Goal: Task Accomplishment & Management: Complete application form

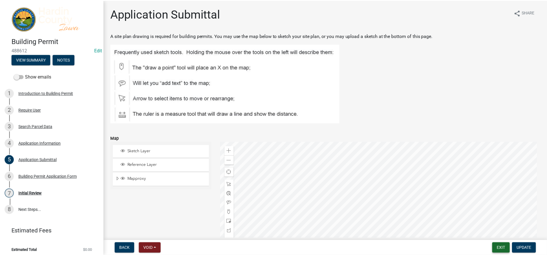
scroll to position [58, 0]
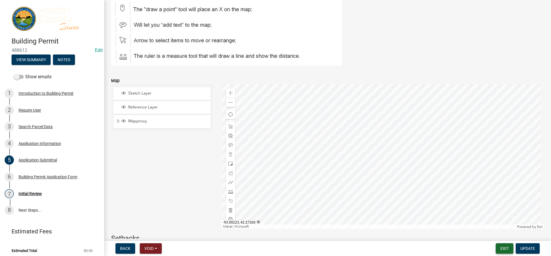
click at [502, 248] on button "Exit" at bounding box center [505, 248] width 18 height 10
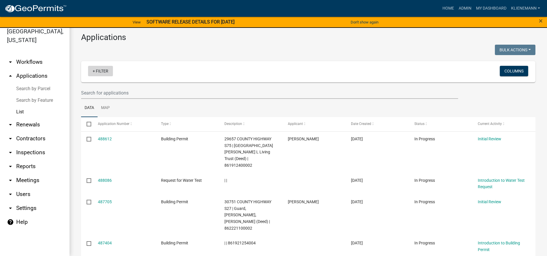
click at [98, 72] on link "+ Filter" at bounding box center [100, 71] width 25 height 10
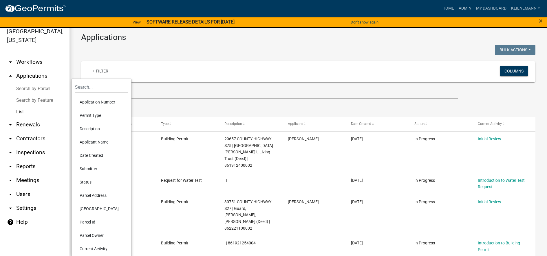
click at [107, 118] on li "Permit Type" at bounding box center [101, 115] width 53 height 13
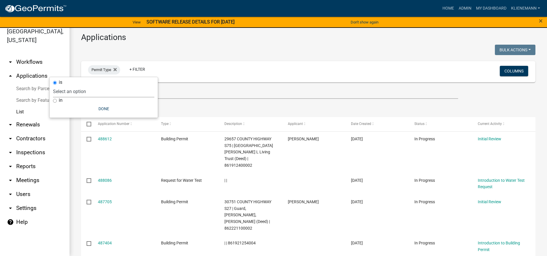
click at [107, 96] on select "Select an option Building Permit City Address Assigned Form Conditional/Special…" at bounding box center [103, 91] width 101 height 12
select select "cefe8216-929f-4f8b-8ef9-f9c364cd00c5"
click at [67, 85] on select "Select an option Building Permit City Address Assigned Form Conditional/Special…" at bounding box center [103, 91] width 101 height 12
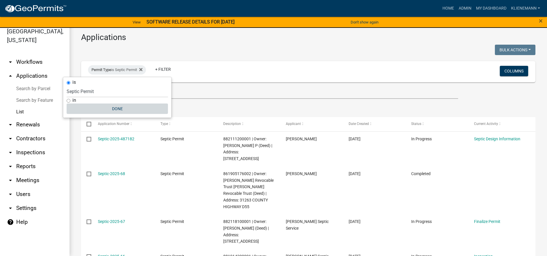
click at [150, 105] on button "Done" at bounding box center [117, 108] width 101 height 10
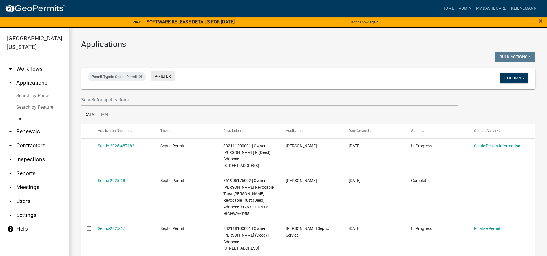
click at [167, 78] on link "+ Filter" at bounding box center [163, 76] width 25 height 10
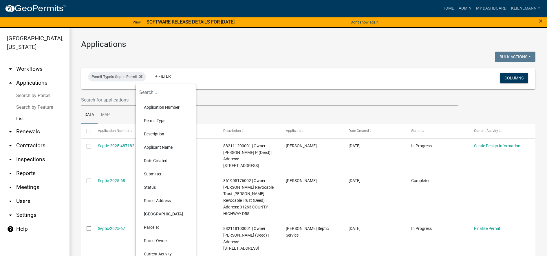
click at [165, 240] on li "Parcel Owner" at bounding box center [165, 240] width 53 height 13
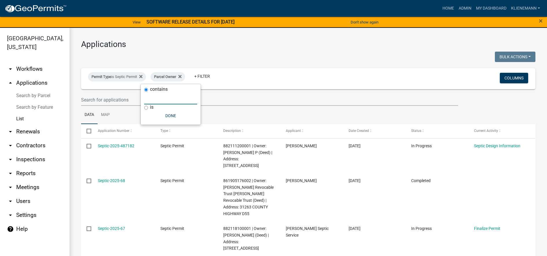
click at [151, 97] on input "text" at bounding box center [170, 98] width 53 height 12
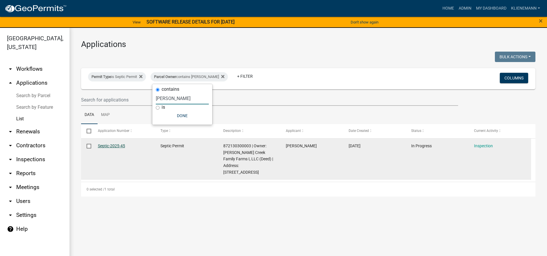
type input "[PERSON_NAME]"
click at [112, 145] on link "Septic-2025-45" at bounding box center [111, 145] width 27 height 5
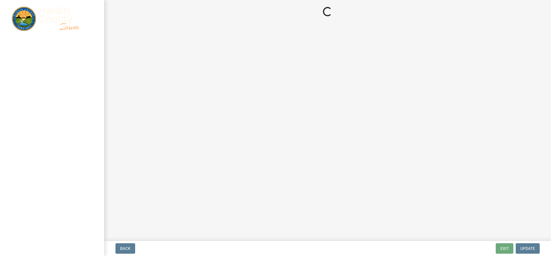
select select "92abfdc4-a32e-4fda-8546-51d3978c14c9"
select select "3f6a41d2-1bc0-4b02-a119-7a8f2dc110ad"
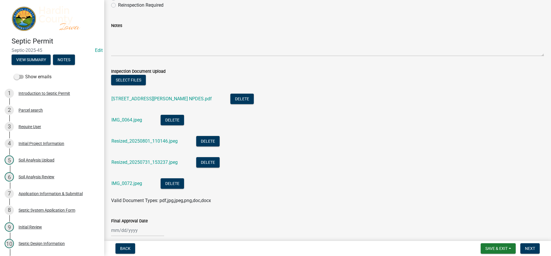
scroll to position [162, 0]
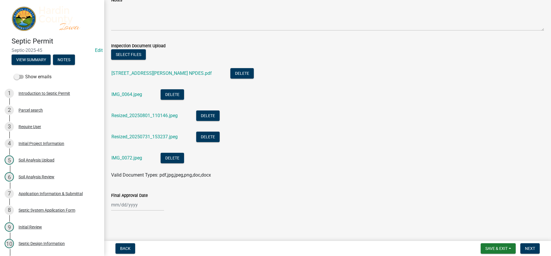
click at [138, 209] on div at bounding box center [137, 205] width 53 height 12
select select "10"
select select "2025"
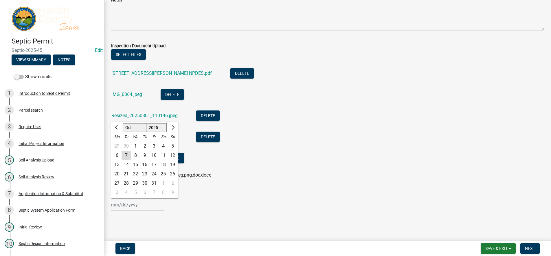
click at [126, 160] on div "7" at bounding box center [126, 155] width 9 height 9
type input "[DATE]"
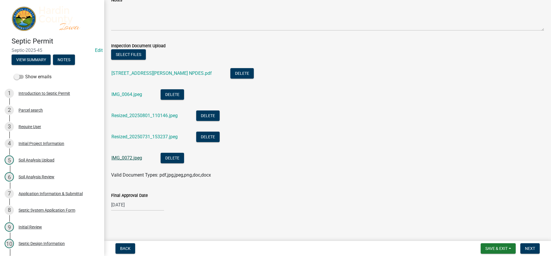
click at [139, 156] on link "IMG_0072.jpeg" at bounding box center [127, 158] width 31 height 6
click at [154, 137] on link "Resized_20250731_153237.jpeg" at bounding box center [145, 137] width 66 height 6
click at [141, 116] on link "Resized_20250801_110146.jpeg" at bounding box center [145, 116] width 66 height 6
click at [133, 99] on div "IMG_0064.jpeg" at bounding box center [132, 95] width 40 height 12
click at [133, 97] on link "IMG_0064.jpeg" at bounding box center [127, 95] width 31 height 6
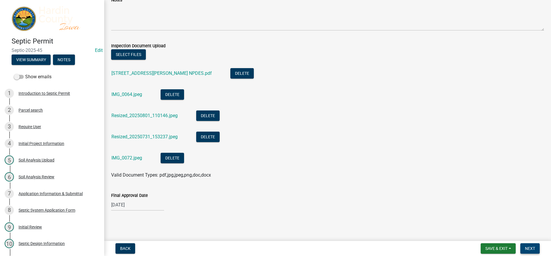
click at [535, 249] on span "Next" at bounding box center [530, 248] width 10 height 5
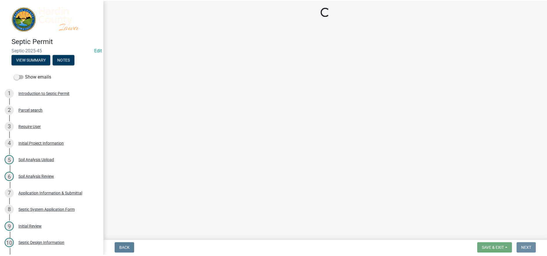
scroll to position [0, 0]
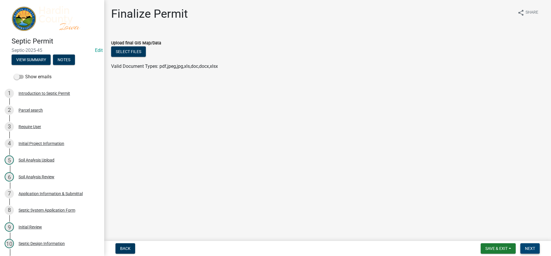
click at [536, 246] on button "Next" at bounding box center [530, 248] width 19 height 10
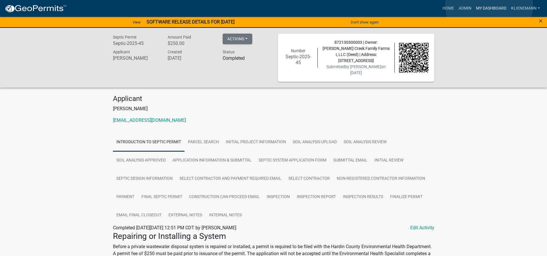
click at [489, 5] on link "My Dashboard" at bounding box center [491, 8] width 35 height 11
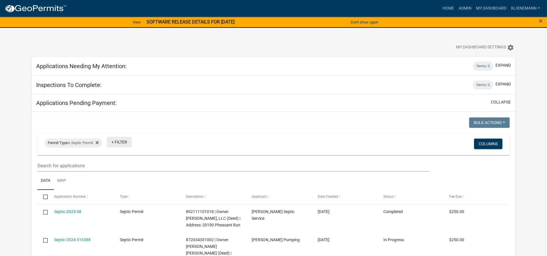
click at [129, 143] on link "+ Filter" at bounding box center [119, 142] width 25 height 10
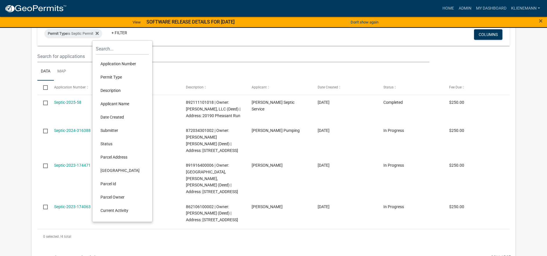
scroll to position [116, 0]
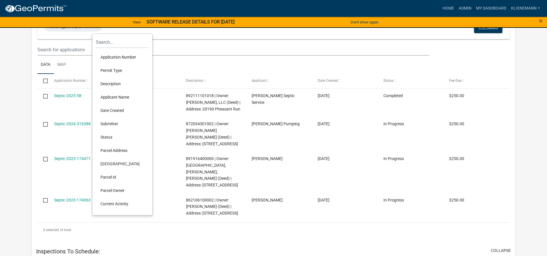
click at [126, 193] on li "Parcel Owner" at bounding box center [122, 190] width 53 height 13
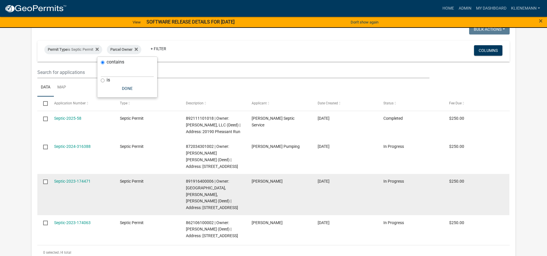
scroll to position [58, 0]
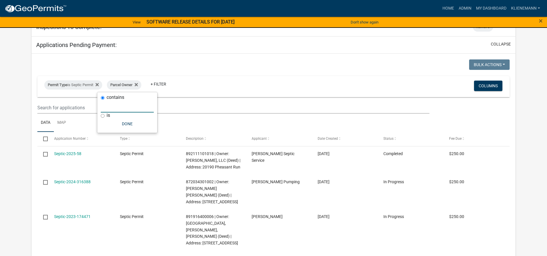
click at [127, 112] on input "text" at bounding box center [127, 107] width 53 height 12
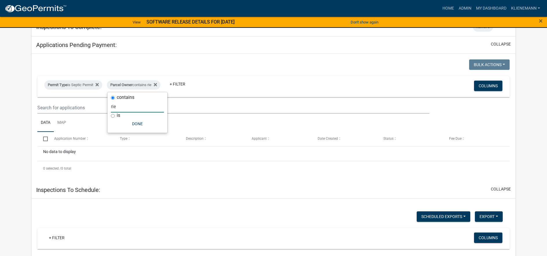
drag, startPoint x: 134, startPoint y: 109, endPoint x: 107, endPoint y: 109, distance: 26.9
click at [107, 109] on body "Internet Explorer does NOT work with GeoPermits. Get a new browser for more sec…" at bounding box center [273, 70] width 547 height 256
type input "r"
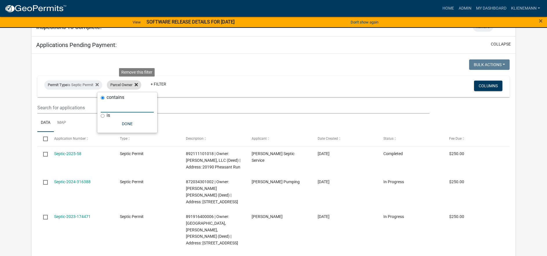
click at [138, 83] on icon at bounding box center [136, 84] width 3 height 5
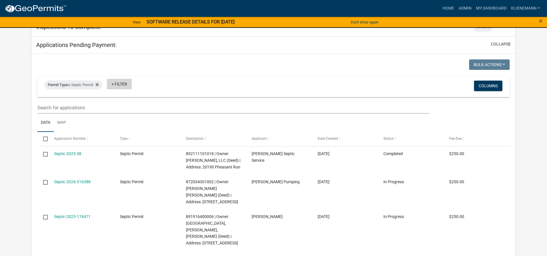
click at [123, 86] on link "+ Filter" at bounding box center [119, 84] width 25 height 10
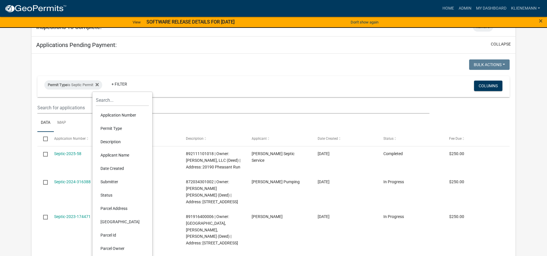
scroll to position [87, 0]
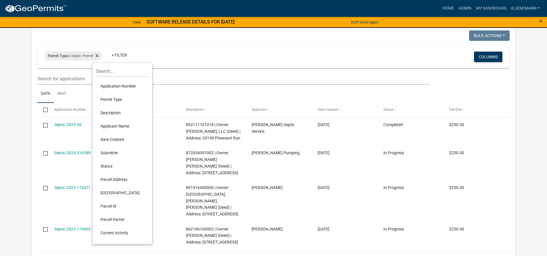
click at [121, 180] on li "Parcel Address" at bounding box center [122, 179] width 53 height 13
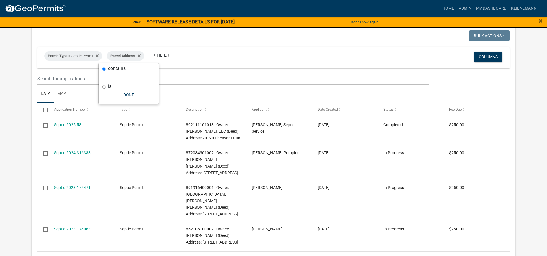
click at [122, 78] on input "text" at bounding box center [128, 78] width 53 height 12
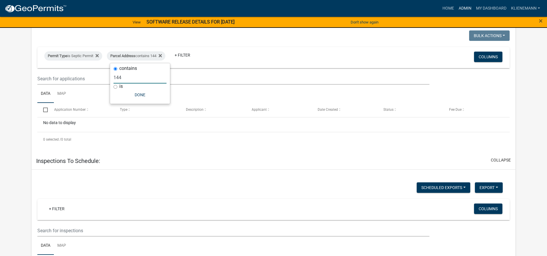
type input "144"
click at [459, 8] on link "Admin" at bounding box center [464, 8] width 17 height 11
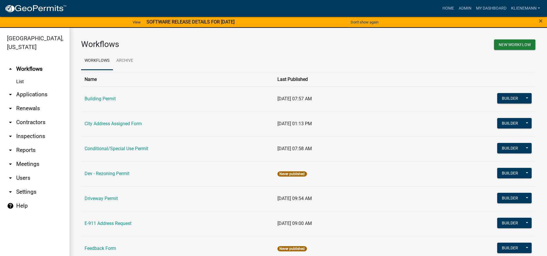
click at [34, 87] on link "arrow_drop_down Applications" at bounding box center [35, 94] width 70 height 14
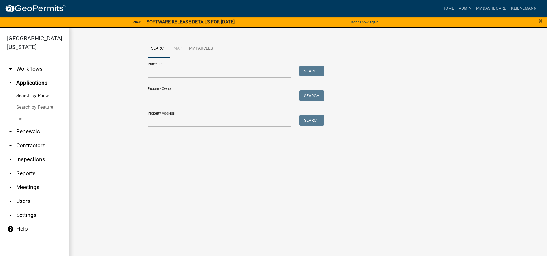
click at [34, 115] on link "List" at bounding box center [35, 119] width 70 height 12
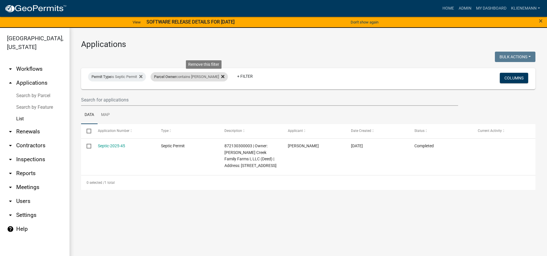
click at [221, 77] on icon at bounding box center [222, 76] width 3 height 3
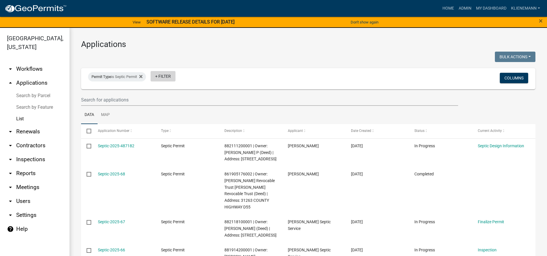
click at [161, 76] on link "+ Filter" at bounding box center [163, 76] width 25 height 10
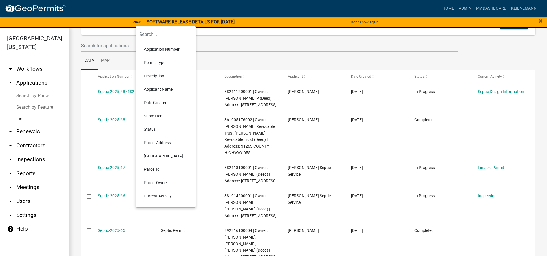
scroll to position [58, 0]
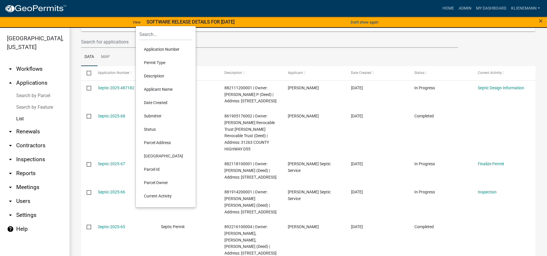
click at [162, 180] on li "Parcel Owner" at bounding box center [165, 182] width 53 height 13
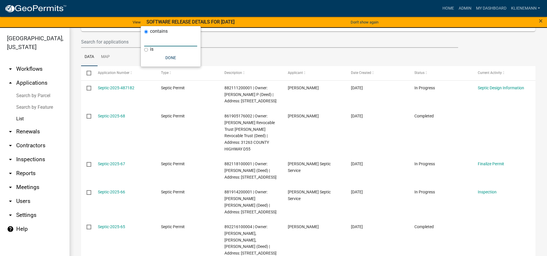
click at [154, 44] on input "text" at bounding box center [170, 40] width 53 height 12
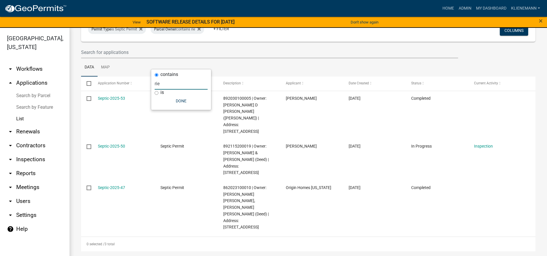
scroll to position [15, 0]
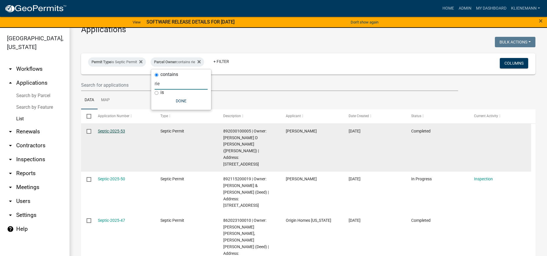
type input "rie"
click at [113, 131] on link "Septic-2025-53" at bounding box center [111, 131] width 27 height 5
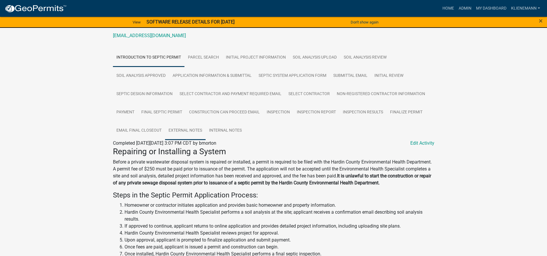
scroll to position [84, 0]
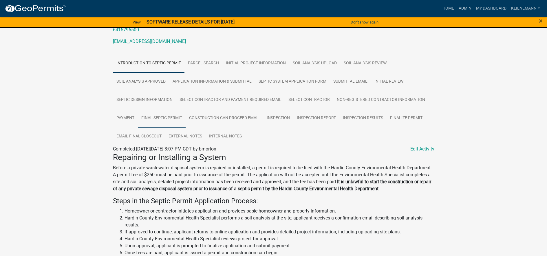
click at [176, 124] on link "Final Septic Permit" at bounding box center [162, 118] width 48 height 19
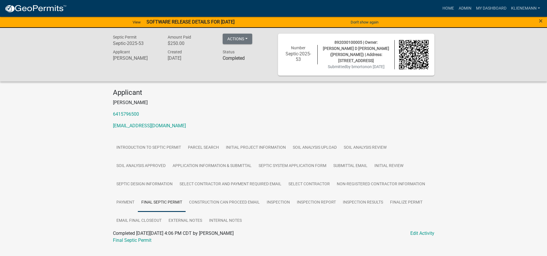
scroll to position [11, 0]
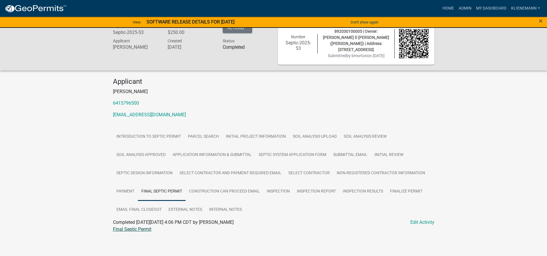
click at [145, 226] on link "Final Septic Permit" at bounding box center [132, 229] width 39 height 6
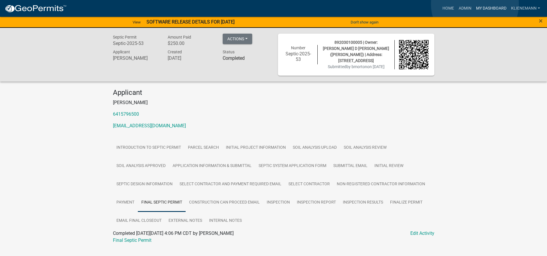
click at [475, 4] on link "My Dashboard" at bounding box center [491, 8] width 35 height 11
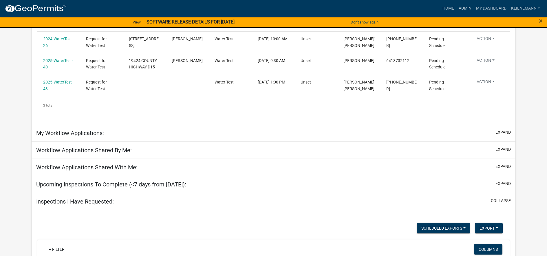
scroll to position [116, 0]
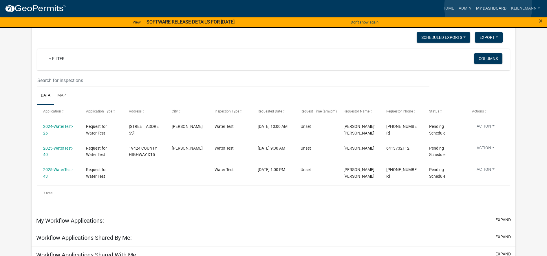
click at [488, 7] on link "My Dashboard" at bounding box center [491, 8] width 35 height 11
click at [461, 5] on link "Admin" at bounding box center [464, 8] width 17 height 11
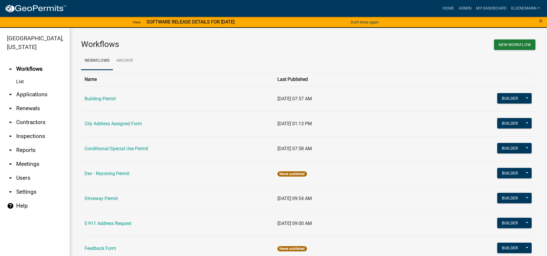
click at [34, 88] on link "arrow_drop_down Applications" at bounding box center [35, 94] width 70 height 14
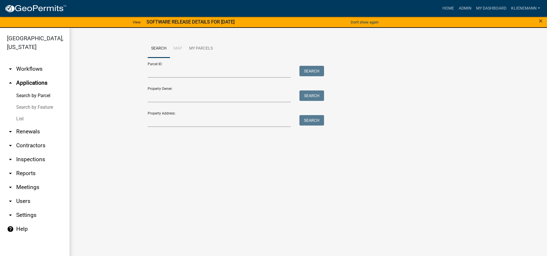
click at [38, 114] on link "List" at bounding box center [35, 119] width 70 height 12
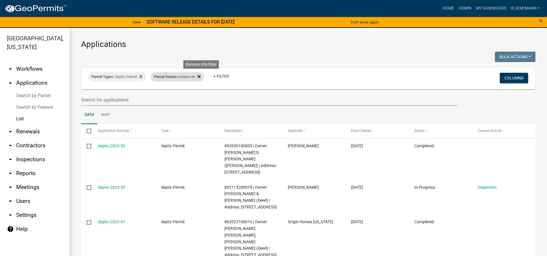
click at [201, 79] on icon at bounding box center [199, 76] width 3 height 5
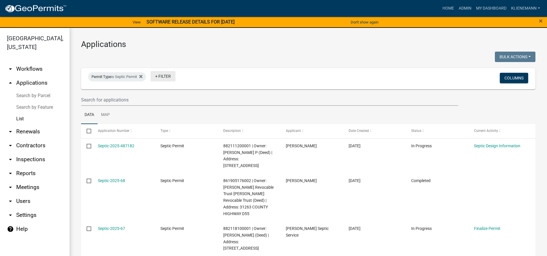
click at [169, 80] on link "+ Filter" at bounding box center [163, 76] width 25 height 10
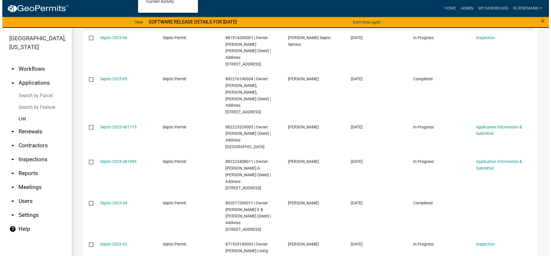
scroll to position [261, 0]
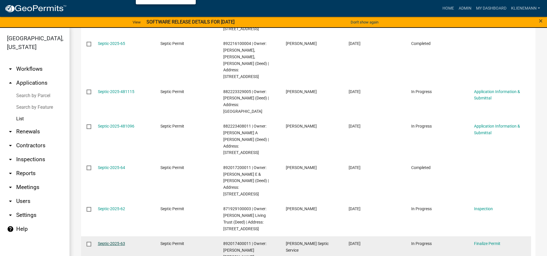
click at [117, 241] on link "Septic-2025-63" at bounding box center [111, 243] width 27 height 5
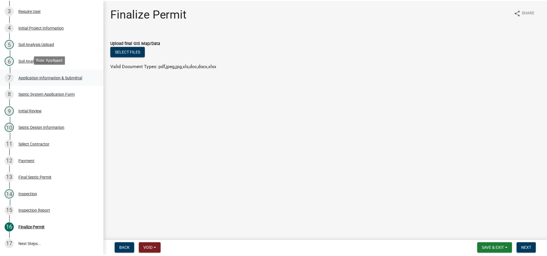
scroll to position [165, 0]
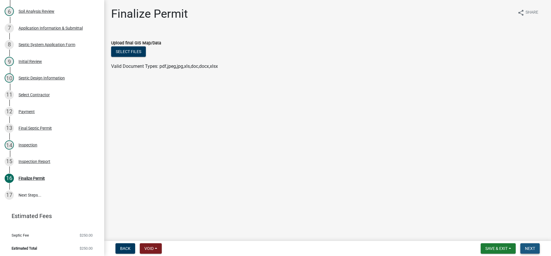
click at [526, 249] on span "Next" at bounding box center [530, 248] width 10 height 5
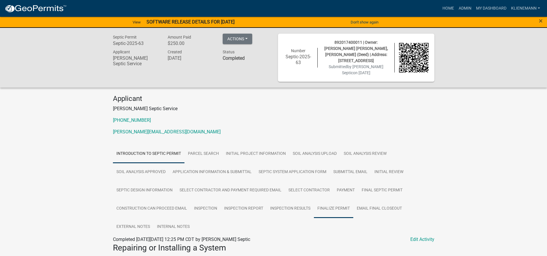
click at [332, 204] on link "Finalize Permit" at bounding box center [333, 208] width 39 height 19
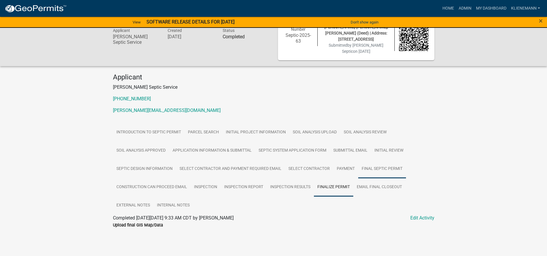
click at [367, 167] on link "Final Septic Permit" at bounding box center [382, 169] width 48 height 19
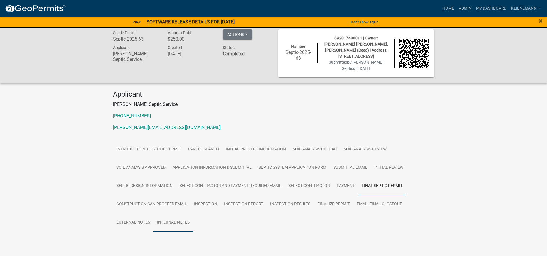
scroll to position [0, 0]
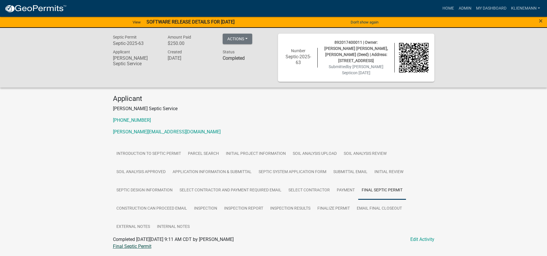
click at [146, 243] on link "Final Septic Permit" at bounding box center [132, 246] width 39 height 6
drag, startPoint x: 461, startPoint y: 10, endPoint x: 452, endPoint y: 13, distance: 9.8
click at [461, 10] on link "Admin" at bounding box center [464, 8] width 17 height 11
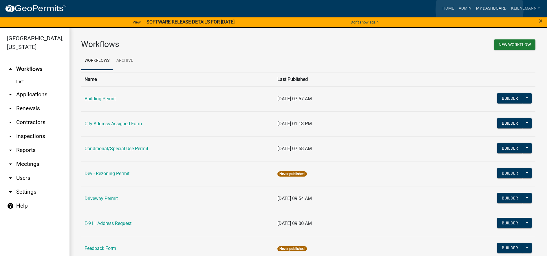
click at [480, 10] on link "My Dashboard" at bounding box center [491, 8] width 35 height 11
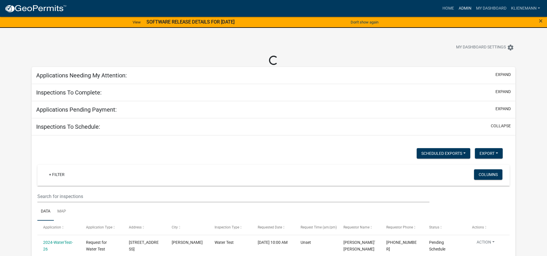
click at [466, 7] on link "Admin" at bounding box center [464, 8] width 17 height 11
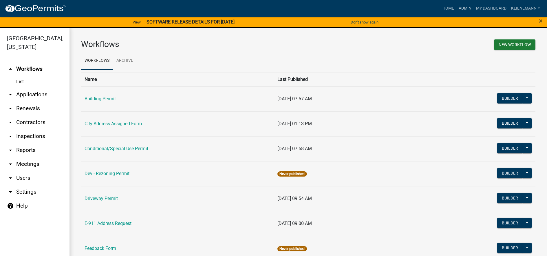
click at [45, 89] on link "arrow_drop_down Applications" at bounding box center [35, 94] width 70 height 14
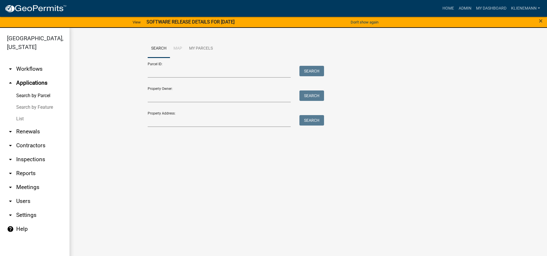
click at [37, 113] on link "List" at bounding box center [35, 119] width 70 height 12
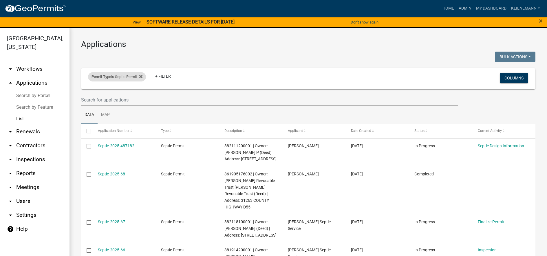
click at [145, 80] on div "Permit Type is Septic Permit Remove this filter" at bounding box center [117, 76] width 58 height 9
select select "cefe8216-929f-4f8b-8ef9-f9c364cd00c5"
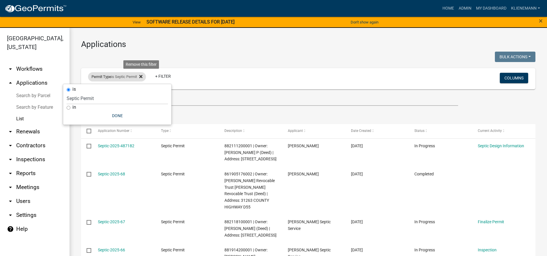
click at [142, 76] on icon at bounding box center [140, 76] width 3 height 5
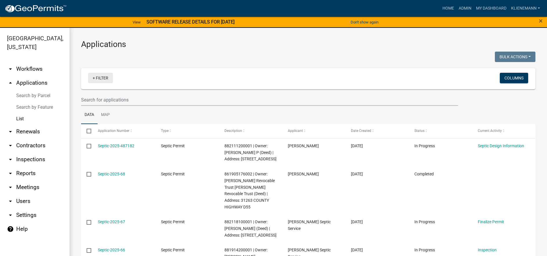
click at [98, 79] on link "+ Filter" at bounding box center [100, 78] width 25 height 10
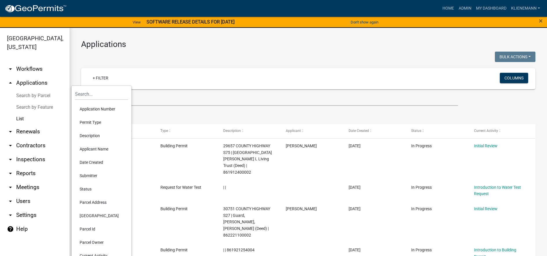
click at [96, 123] on li "Permit Type" at bounding box center [101, 122] width 53 height 13
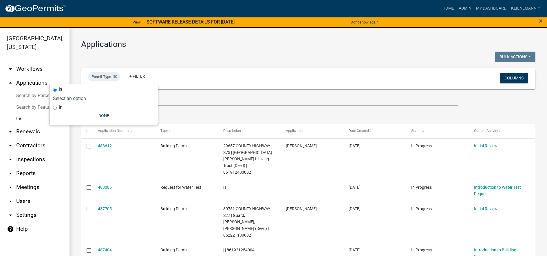
click at [99, 99] on select "Select an option Building Permit City Address Assigned Form Conditional/Special…" at bounding box center [103, 98] width 101 height 12
select select "b859bb12-7673-48d8-b3e7-7895acdde05a"
click at [65, 92] on select "Select an option Building Permit City Address Assigned Form Conditional/Special…" at bounding box center [103, 98] width 101 height 12
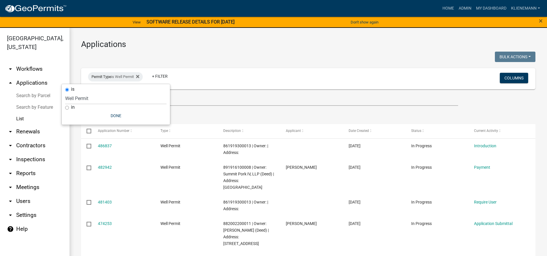
click at [252, 106] on ul "Data Map" at bounding box center [308, 115] width 454 height 18
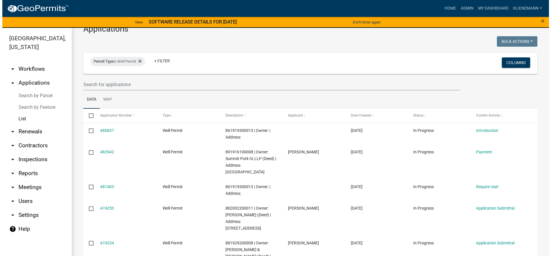
scroll to position [29, 0]
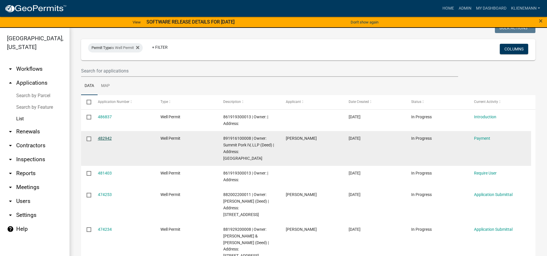
click at [103, 137] on link "482942" at bounding box center [105, 138] width 14 height 5
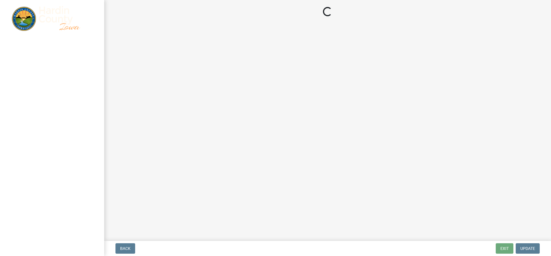
select select "1: 0"
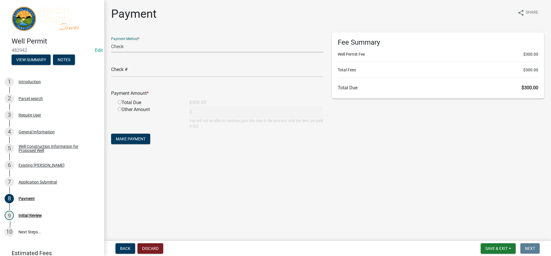
click at [150, 47] on select "Credit Card POS Check Cash Online" at bounding box center [217, 47] width 212 height 12
click at [111, 41] on select "Credit Card POS Check Cash Online" at bounding box center [217, 47] width 212 height 12
click at [144, 70] on input "text" at bounding box center [217, 71] width 212 height 12
type input "11473"
click at [137, 103] on div "Total Due" at bounding box center [150, 102] width 72 height 7
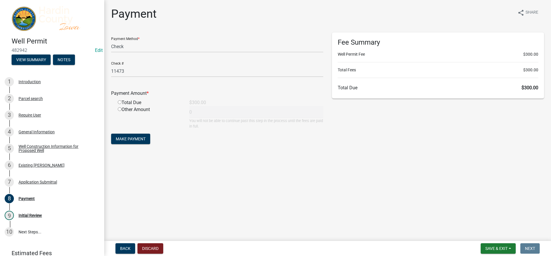
click at [120, 102] on input "radio" at bounding box center [120, 102] width 4 height 4
radio input "true"
type input "300"
click at [129, 139] on span "Make Payment" at bounding box center [131, 138] width 30 height 5
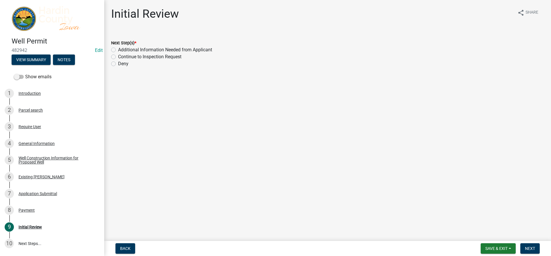
click at [133, 55] on label "Continue to Inspection Request" at bounding box center [149, 56] width 63 height 7
click at [122, 55] on input "Continue to Inspection Request" at bounding box center [120, 55] width 4 height 4
radio input "true"
click at [536, 249] on span "Next" at bounding box center [530, 248] width 10 height 5
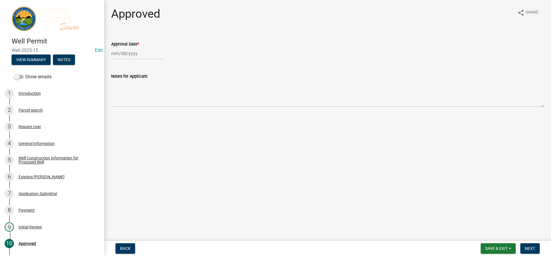
select select "10"
select select "2025"
click at [142, 57] on div "[PERSON_NAME] Feb Mar Apr [PERSON_NAME][DATE] Oct Nov [DATE] 1526 1527 1528 152…" at bounding box center [137, 54] width 53 height 12
click at [127, 94] on div "7" at bounding box center [126, 93] width 9 height 9
type input "[DATE]"
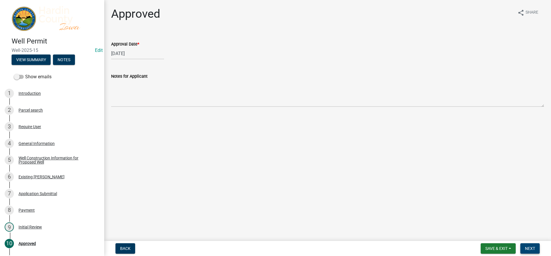
click at [538, 249] on button "Next" at bounding box center [530, 248] width 19 height 10
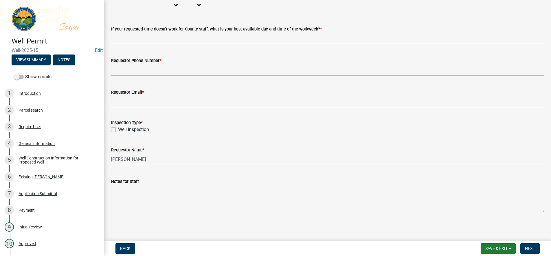
scroll to position [138, 0]
click at [138, 127] on label "Well Inspection" at bounding box center [133, 128] width 31 height 7
click at [122, 127] on input "Well Inspection" at bounding box center [120, 127] width 4 height 4
checkbox input "true"
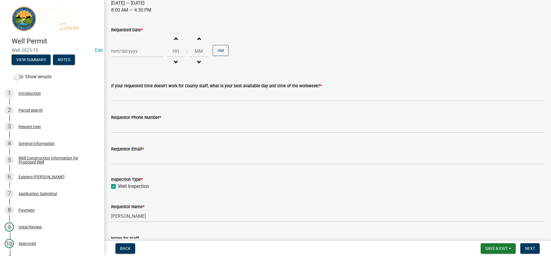
scroll to position [80, 0]
select select "10"
select select "2025"
click at [149, 50] on div "[PERSON_NAME] Feb Mar Apr [PERSON_NAME][DATE] Oct Nov [DATE] 1526 1527 1528 152…" at bounding box center [137, 51] width 53 height 12
click at [127, 91] on div "7" at bounding box center [126, 91] width 9 height 9
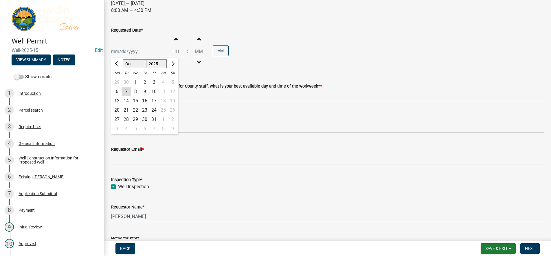
type input "[DATE]"
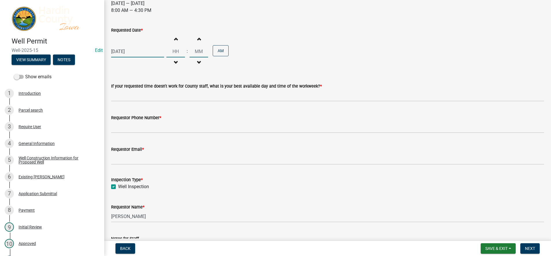
click at [173, 50] on input "Hours" at bounding box center [176, 51] width 19 height 12
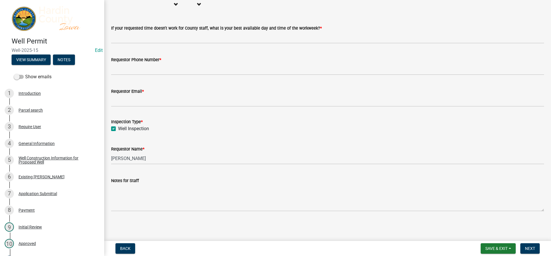
scroll to position [51, 0]
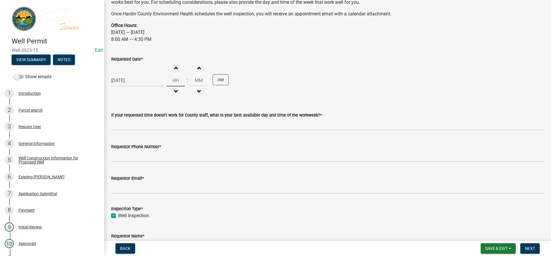
click at [176, 76] on input "Hours" at bounding box center [176, 80] width 19 height 12
type input "10"
click at [193, 74] on input "00" at bounding box center [199, 80] width 19 height 12
click at [204, 79] on input "00" at bounding box center [199, 80] width 19 height 12
type input "0"
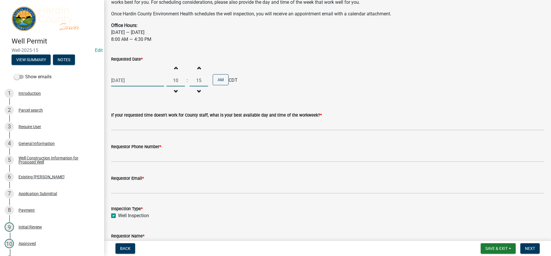
scroll to position [138, 0]
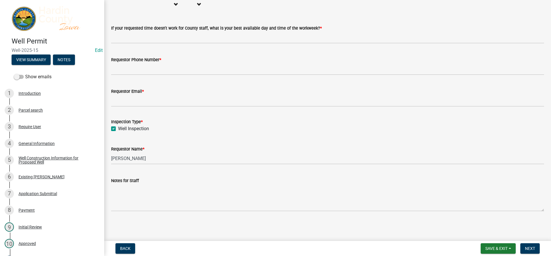
type input "15"
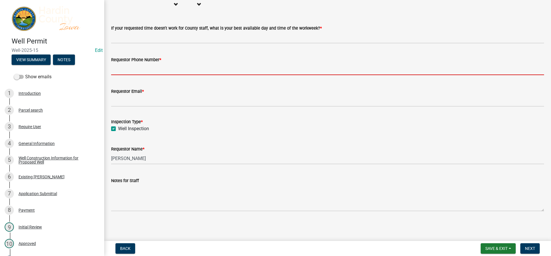
click at [144, 70] on input "Requestor Phone Number *" at bounding box center [327, 69] width 433 height 12
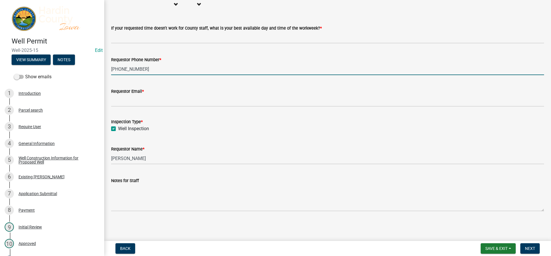
type input "[PHONE_NUMBER]"
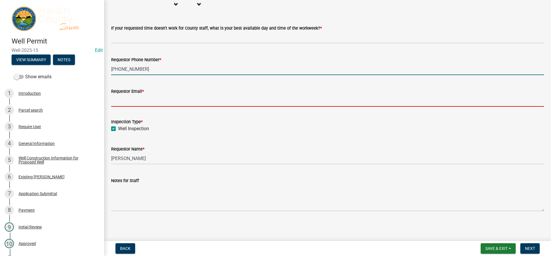
click at [147, 102] on input "Requestor Email *" at bounding box center [327, 101] width 433 height 12
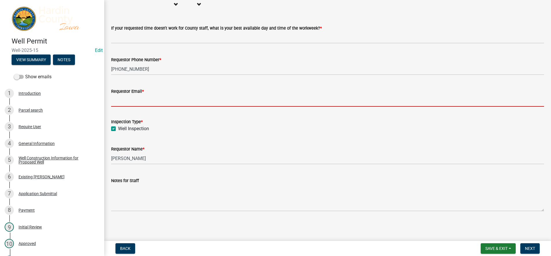
type input "[EMAIL_ADDRESS][DOMAIN_NAME]"
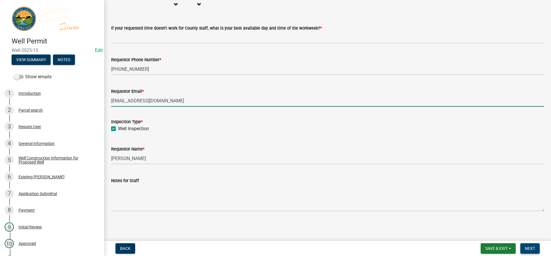
click at [530, 250] on span "Next" at bounding box center [530, 248] width 10 height 5
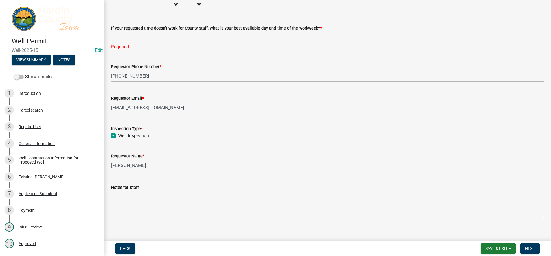
click at [168, 42] on input "If your requested time doesn't work for County staff, what is your best availab…" at bounding box center [327, 38] width 433 height 12
type input "NA"
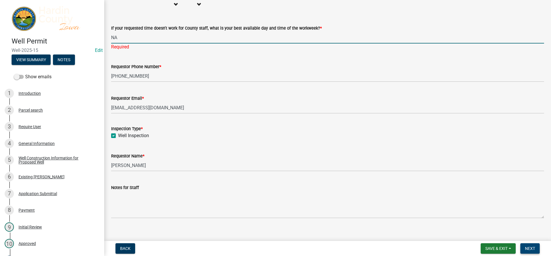
click at [532, 246] on span "Next" at bounding box center [530, 248] width 10 height 5
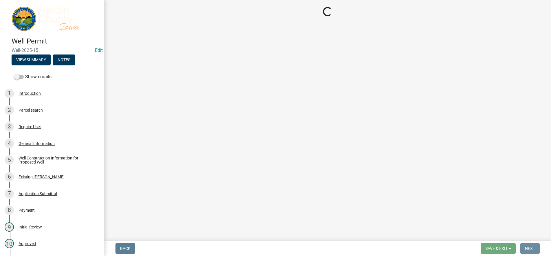
scroll to position [0, 0]
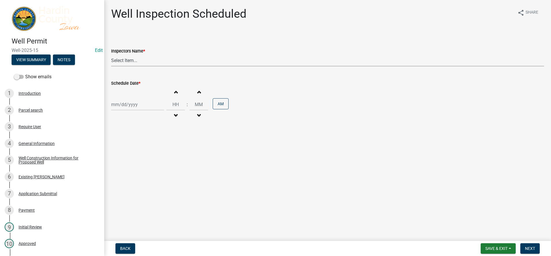
click at [123, 57] on select "Select Item... [PERSON_NAME] Septic ([PERSON_NAME] Septic Service) lkohart ([PE…" at bounding box center [327, 60] width 433 height 12
select select "60cbe18b-ca62-4587-ab96-ab04c925d230"
click at [111, 54] on select "Select Item... [PERSON_NAME] Septic ([PERSON_NAME] Septic Service) lkohart ([PE…" at bounding box center [327, 60] width 433 height 12
select select "10"
select select "2025"
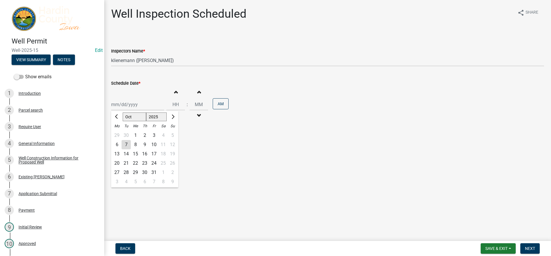
click at [128, 102] on div "[PERSON_NAME] Feb Mar Apr [PERSON_NAME][DATE] Oct Nov [DATE] 1526 1527 1528 152…" at bounding box center [137, 104] width 53 height 12
click at [127, 142] on div "7" at bounding box center [126, 144] width 9 height 9
type input "[DATE]"
click at [169, 104] on input "Hours" at bounding box center [176, 104] width 19 height 12
type input "10"
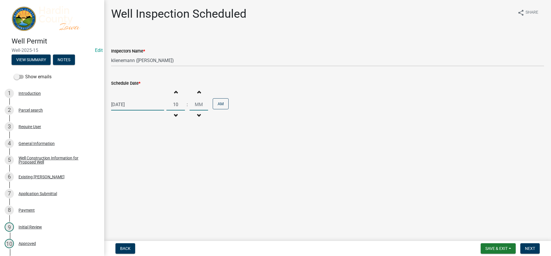
type input "00"
click at [192, 104] on input "00" at bounding box center [199, 104] width 19 height 12
click at [202, 104] on input "00" at bounding box center [199, 104] width 19 height 12
click at [536, 251] on button "Next" at bounding box center [530, 248] width 19 height 10
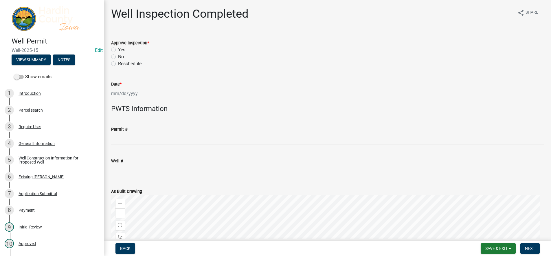
scroll to position [87, 0]
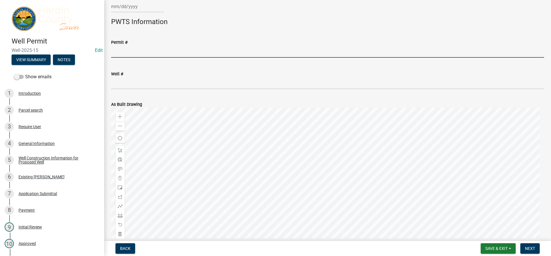
click at [130, 56] on input "Permit #" at bounding box center [327, 52] width 433 height 12
click at [121, 50] on input "651150" at bounding box center [327, 52] width 433 height 12
type input "65150"
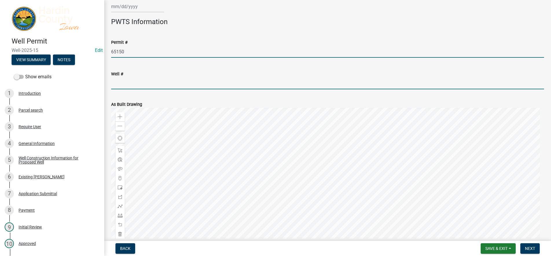
click at [133, 82] on input "Well #" at bounding box center [327, 83] width 433 height 12
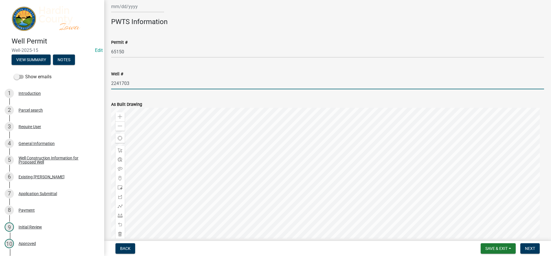
type input "2241703"
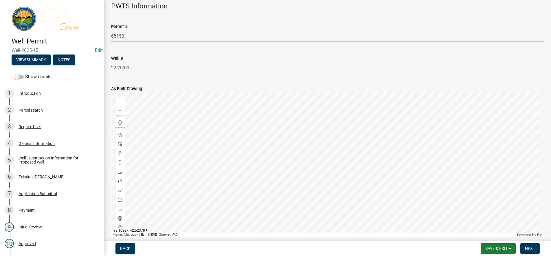
scroll to position [131, 0]
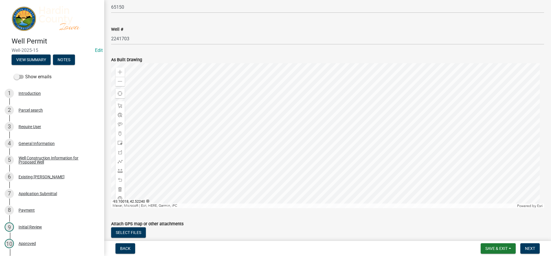
click at [306, 160] on div at bounding box center [327, 135] width 433 height 145
click at [307, 156] on div at bounding box center [327, 135] width 433 height 145
click at [119, 141] on span at bounding box center [120, 142] width 5 height 5
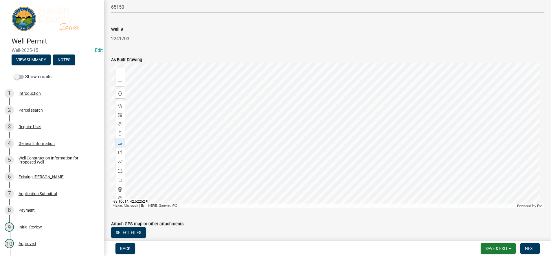
click at [310, 148] on div at bounding box center [327, 135] width 433 height 145
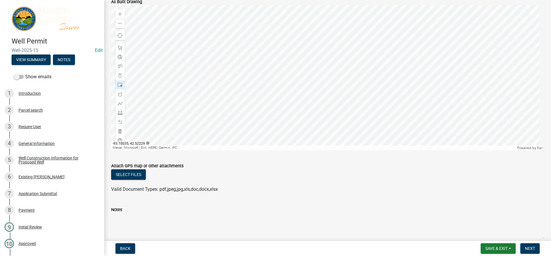
scroll to position [218, 0]
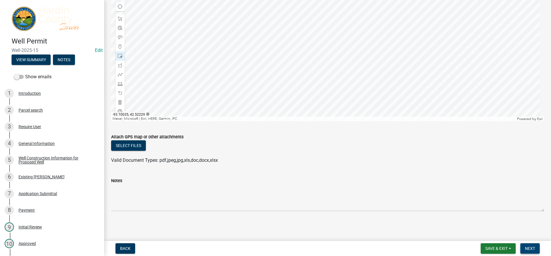
click at [534, 249] on span "Next" at bounding box center [530, 248] width 10 height 5
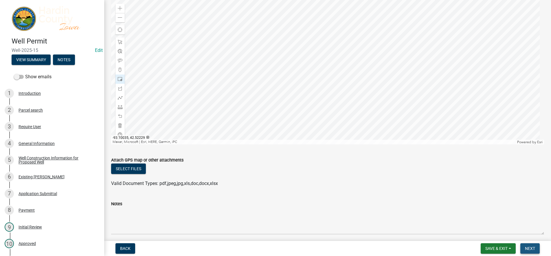
scroll to position [242, 0]
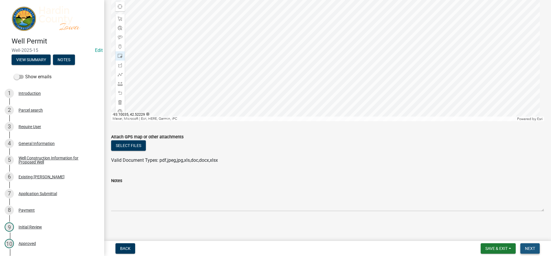
click at [536, 246] on button "Next" at bounding box center [530, 248] width 19 height 10
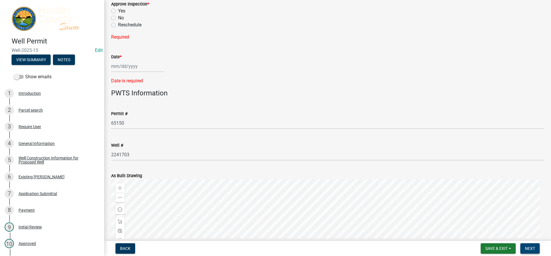
scroll to position [0, 0]
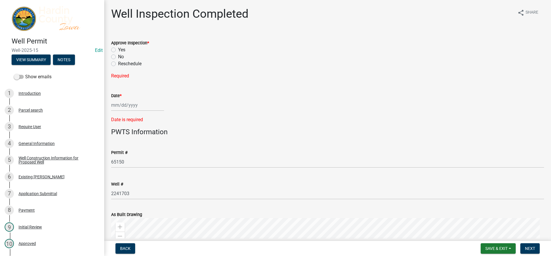
click at [120, 50] on label "Yes" at bounding box center [121, 49] width 7 height 7
click at [120, 50] on input "Yes" at bounding box center [120, 48] width 4 height 4
radio input "true"
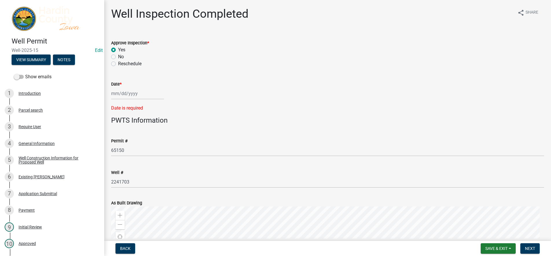
click at [126, 96] on div at bounding box center [137, 93] width 53 height 12
select select "10"
select select "2025"
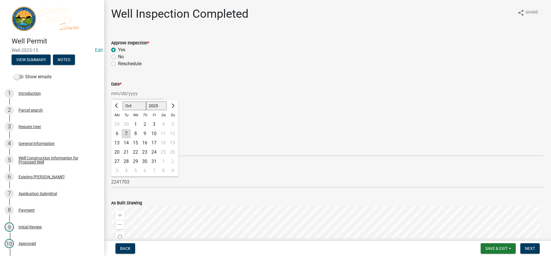
click at [125, 131] on div "7" at bounding box center [126, 133] width 9 height 9
type input "[DATE]"
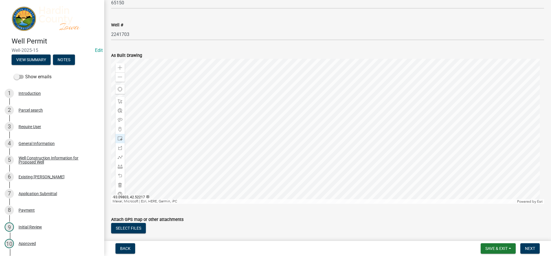
scroll to position [145, 0]
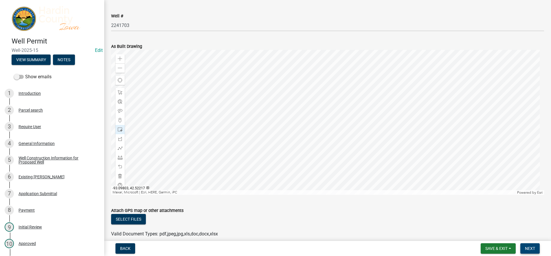
click at [533, 249] on span "Next" at bounding box center [530, 248] width 10 height 5
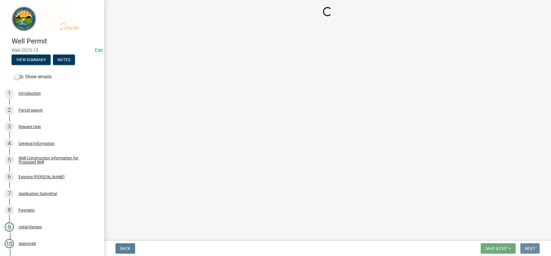
scroll to position [0, 0]
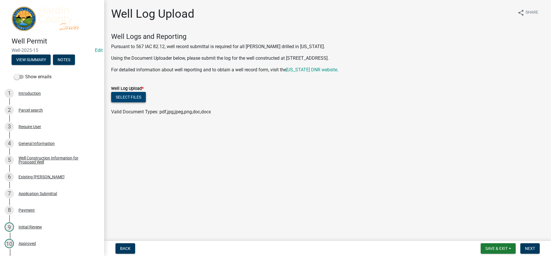
click at [139, 97] on button "Select files" at bounding box center [128, 97] width 35 height 10
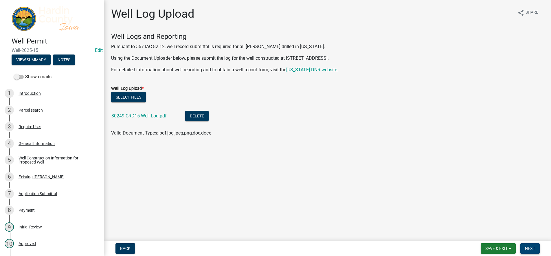
click at [536, 250] on button "Next" at bounding box center [530, 248] width 19 height 10
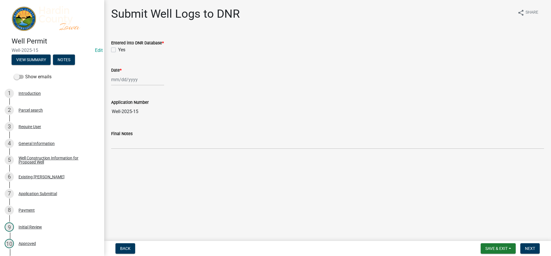
click at [121, 50] on label "Yes" at bounding box center [121, 49] width 7 height 7
click at [121, 50] on input "Yes" at bounding box center [120, 48] width 4 height 4
checkbox input "true"
select select "10"
select select "2025"
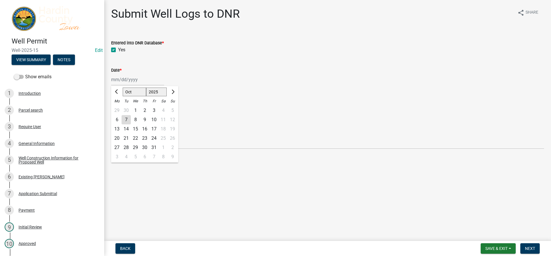
click at [134, 81] on div "[PERSON_NAME] Feb Mar Apr [PERSON_NAME][DATE] Oct Nov [DATE] 1526 1527 1528 152…" at bounding box center [137, 80] width 53 height 12
click at [124, 117] on div "7" at bounding box center [126, 119] width 9 height 9
type input "[DATE]"
click at [530, 250] on span "Next" at bounding box center [530, 248] width 10 height 5
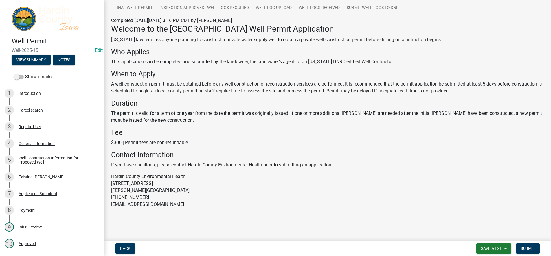
scroll to position [81, 0]
